Goal: Transaction & Acquisition: Purchase product/service

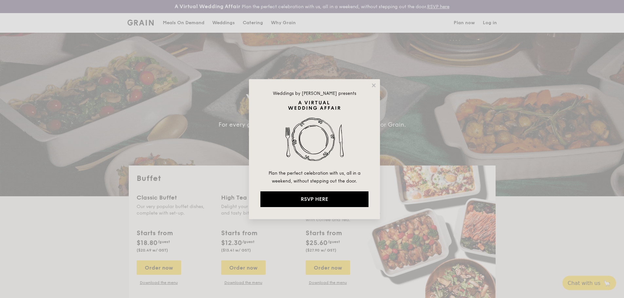
select select
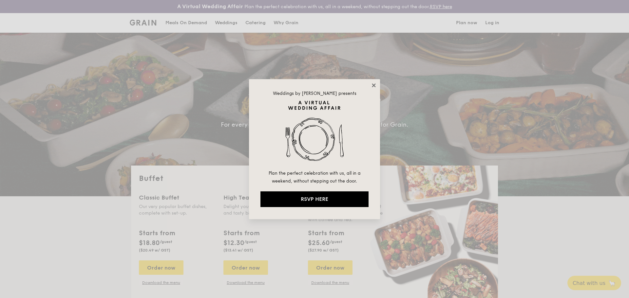
click at [372, 84] on icon at bounding box center [374, 86] width 6 height 6
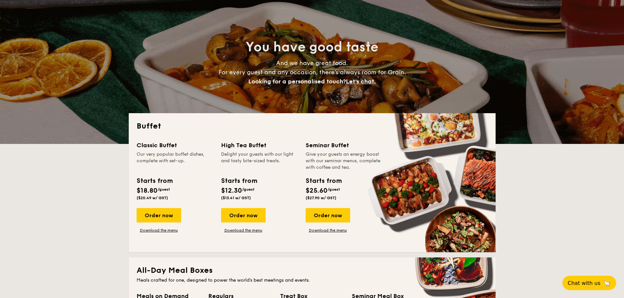
scroll to position [98, 0]
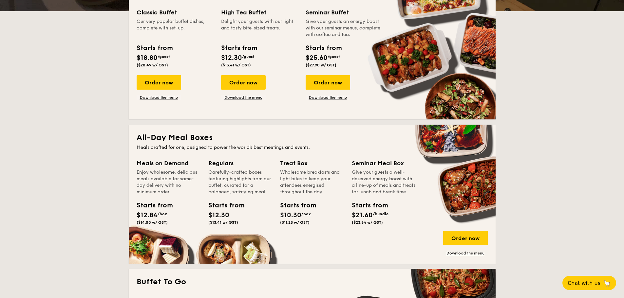
scroll to position [131, 0]
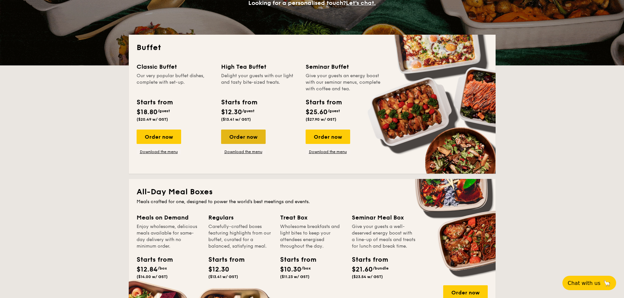
click at [237, 134] on div "Order now" at bounding box center [243, 137] width 45 height 14
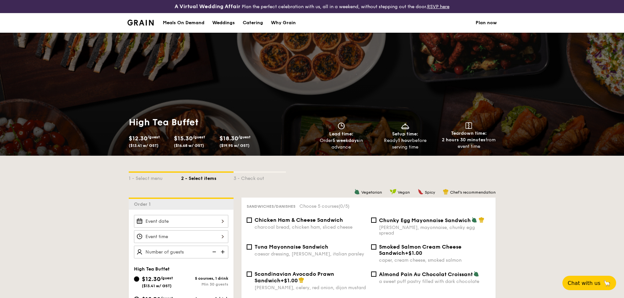
scroll to position [98, 0]
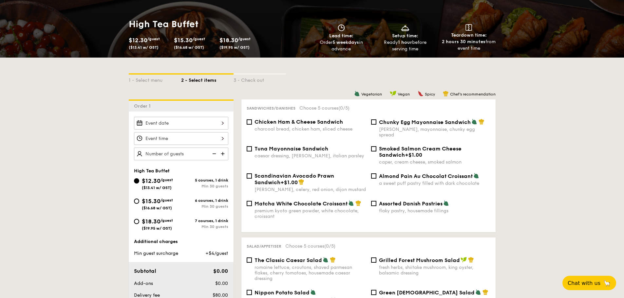
select select
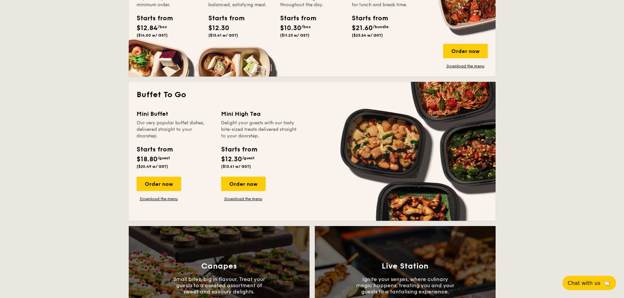
scroll to position [373, 0]
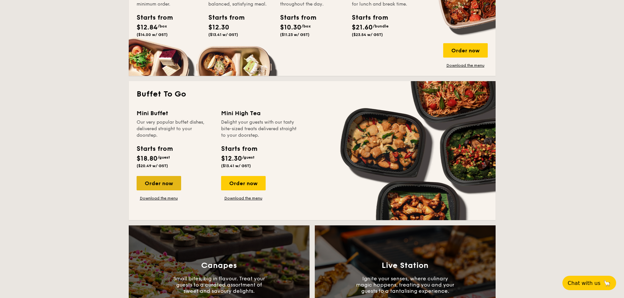
click at [146, 181] on div "Order now" at bounding box center [159, 183] width 45 height 14
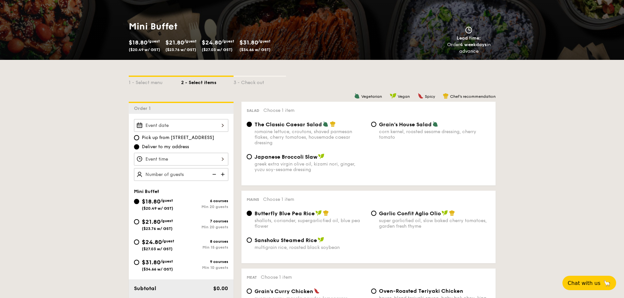
scroll to position [131, 0]
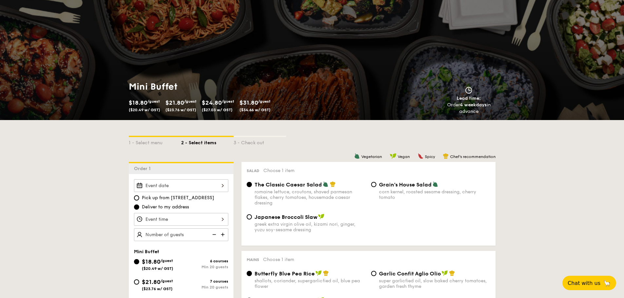
scroll to position [0, 0]
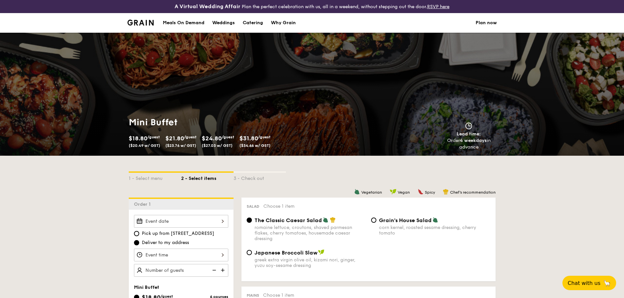
click at [468, 128] on img at bounding box center [469, 125] width 10 height 7
click at [254, 22] on div "Catering" at bounding box center [253, 23] width 20 height 20
select select
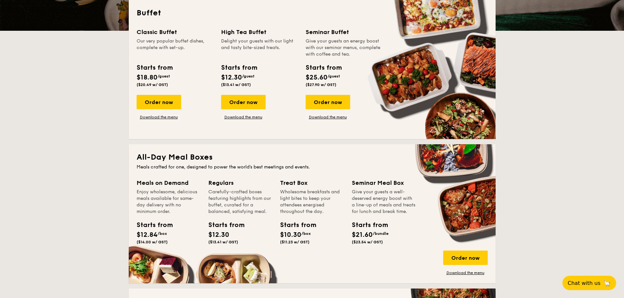
scroll to position [393, 0]
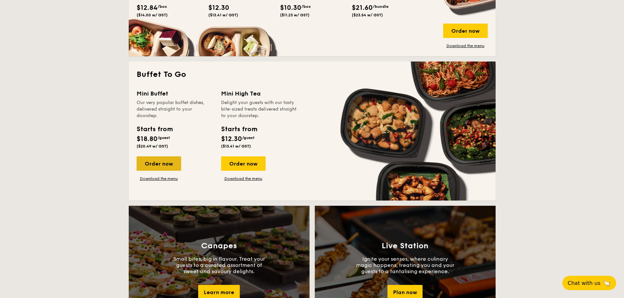
click at [168, 164] on div "Order now" at bounding box center [159, 164] width 45 height 14
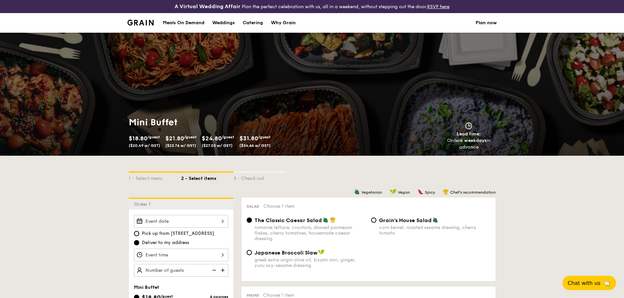
scroll to position [131, 0]
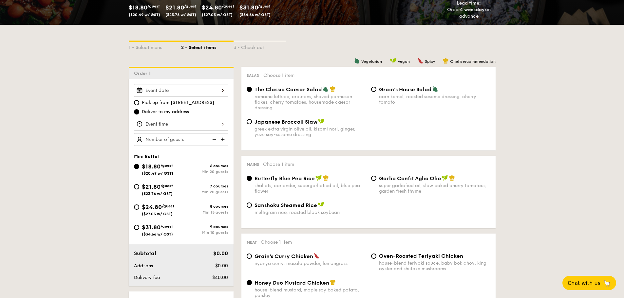
click at [186, 127] on div at bounding box center [181, 124] width 94 height 13
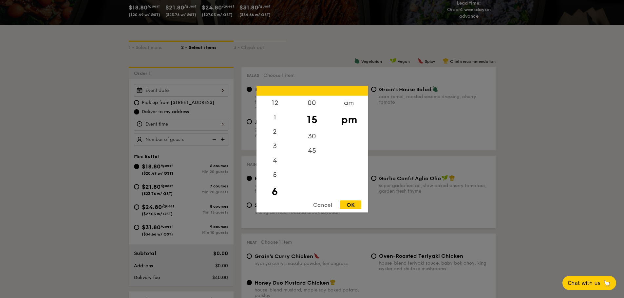
scroll to position [14, 0]
click at [324, 208] on div "Cancel" at bounding box center [322, 204] width 32 height 9
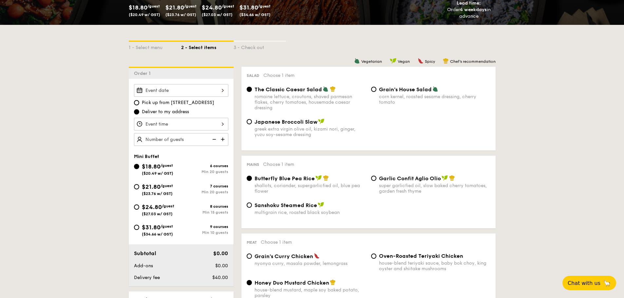
drag, startPoint x: 38, startPoint y: 127, endPoint x: 44, endPoint y: 125, distance: 6.8
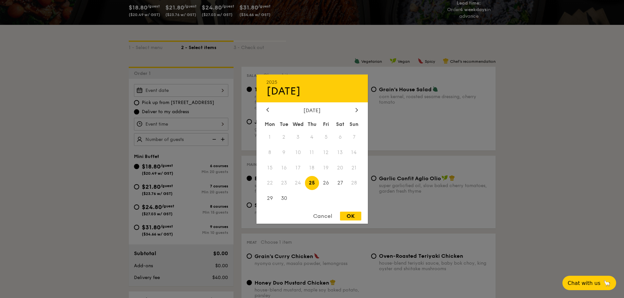
click at [169, 91] on div "2025 Sep [DATE] Tue Wed Thu Fri Sat Sun 1 2 3 4 5 6 7 8 9 10 11 12 13 14 15 16 …" at bounding box center [181, 90] width 94 height 13
click at [298, 182] on span "24" at bounding box center [298, 183] width 14 height 14
click at [320, 214] on div "Cancel" at bounding box center [322, 216] width 32 height 9
